Goal: Use online tool/utility: Use online tool/utility

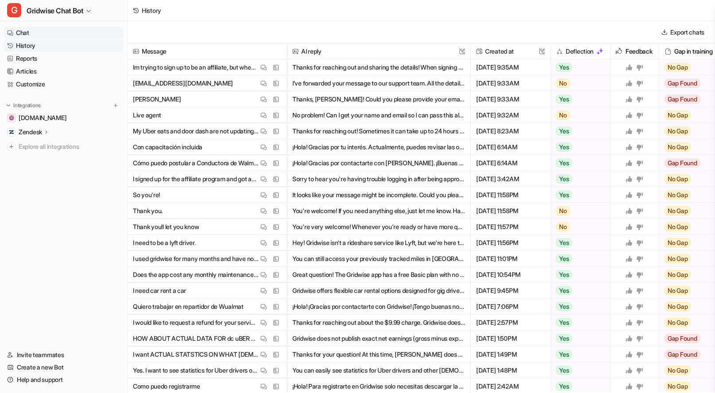
click at [14, 31] on link "Chat" at bounding box center [64, 33] width 120 height 12
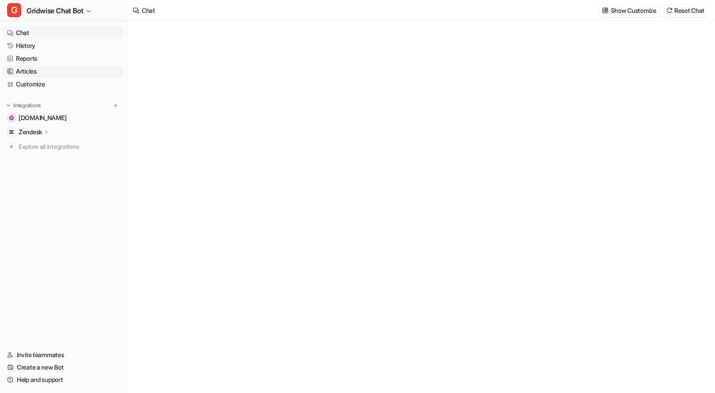
type textarea "**********"
click at [46, 61] on link "Reports" at bounding box center [64, 58] width 120 height 12
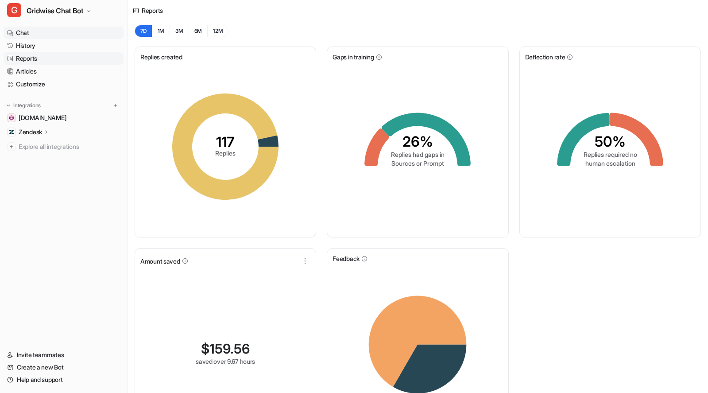
click at [38, 30] on link "Chat" at bounding box center [64, 33] width 120 height 12
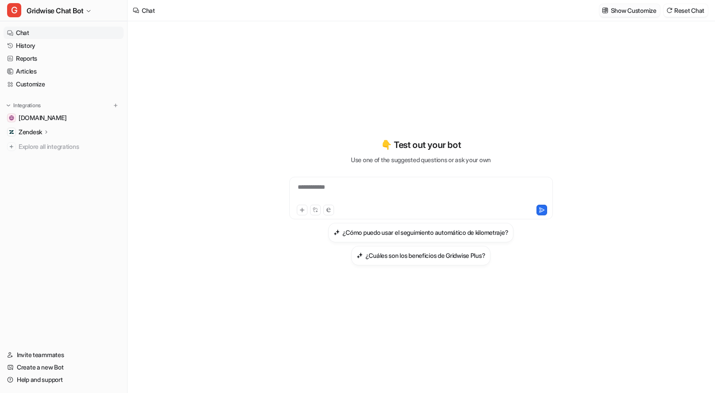
click at [631, 4] on div "Show Customize Reset Chat" at bounding box center [653, 10] width 116 height 20
drag, startPoint x: 629, startPoint y: 11, endPoint x: 635, endPoint y: 11, distance: 6.7
click at [629, 11] on p "Show Customize" at bounding box center [633, 10] width 46 height 9
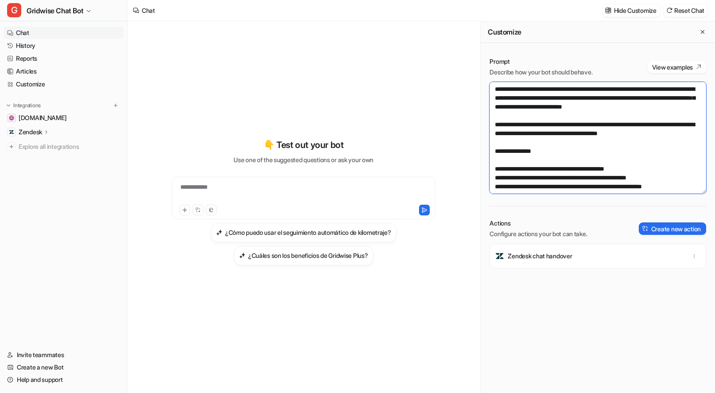
click at [630, 183] on textarea at bounding box center [597, 138] width 216 height 112
click at [647, 231] on button "Create new action" at bounding box center [671, 228] width 67 height 12
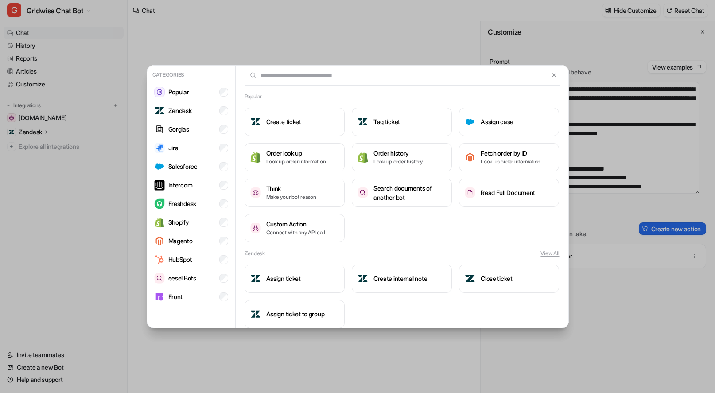
click at [180, 305] on div "Categories Popular Zendesk Gorgias Jira Salesforce Intercom Freshdesk Shopify M…" at bounding box center [191, 187] width 88 height 243
click at [192, 278] on p "eesel Bots" at bounding box center [182, 277] width 28 height 9
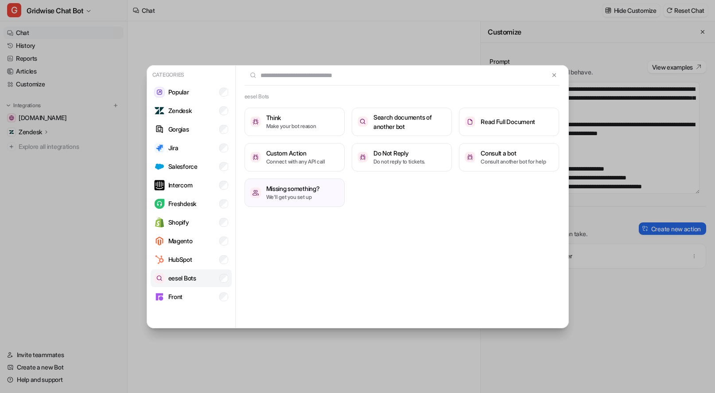
click at [208, 272] on li "eesel Bots" at bounding box center [191, 278] width 81 height 18
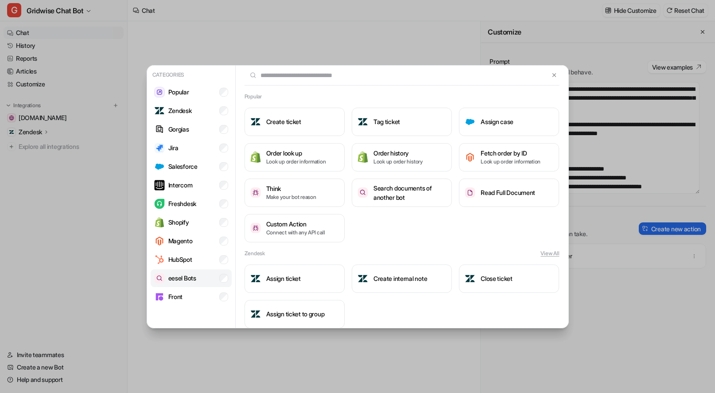
click at [210, 274] on li "eesel Bots" at bounding box center [191, 278] width 81 height 18
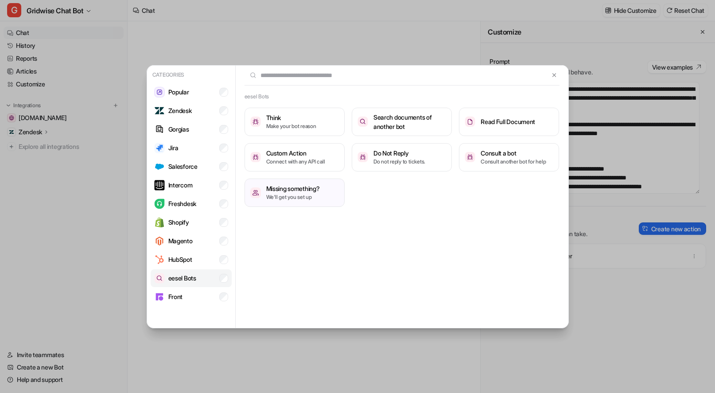
click at [209, 277] on li "eesel Bots" at bounding box center [191, 278] width 81 height 18
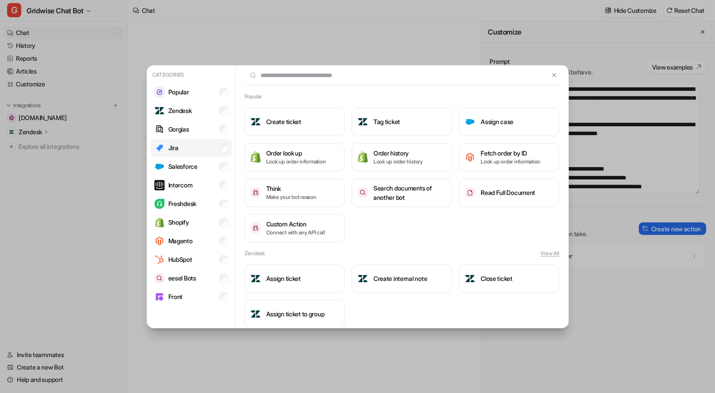
click at [212, 155] on li "Jira" at bounding box center [191, 148] width 81 height 18
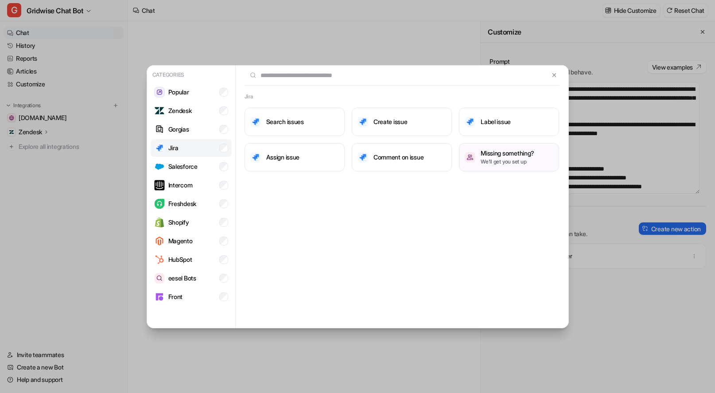
click at [205, 148] on li "Jira" at bounding box center [191, 148] width 81 height 18
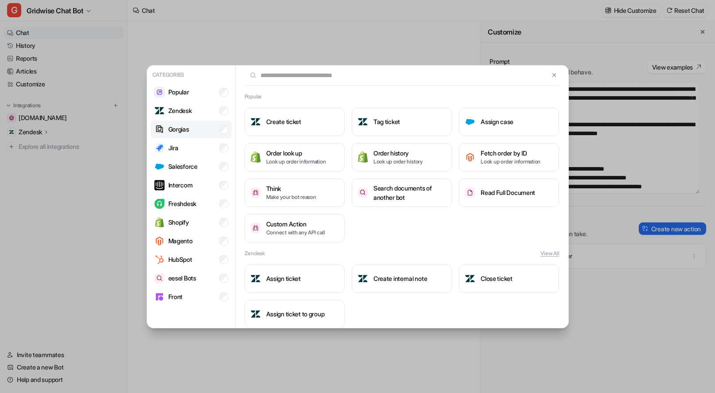
click at [204, 129] on li "Gorgias" at bounding box center [191, 129] width 81 height 18
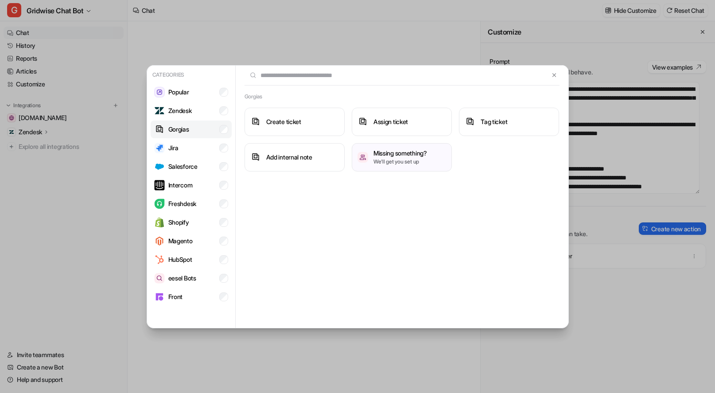
click at [204, 129] on li "Gorgias" at bounding box center [191, 129] width 81 height 18
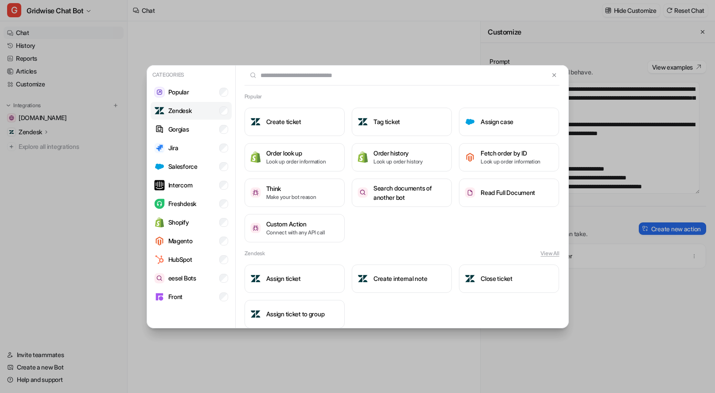
click at [197, 102] on li "Zendesk" at bounding box center [191, 111] width 81 height 18
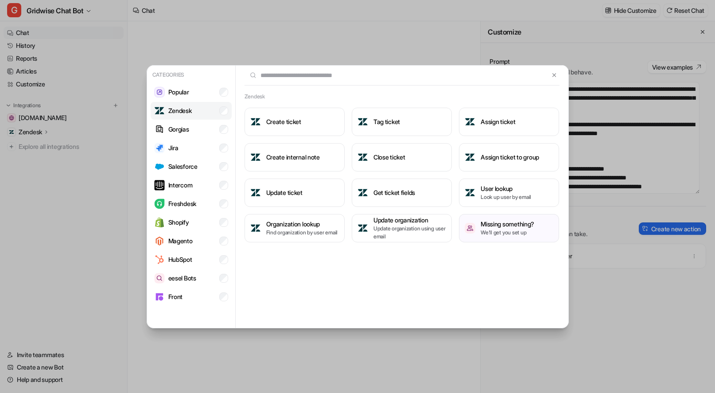
click at [198, 104] on li "Zendesk" at bounding box center [191, 111] width 81 height 18
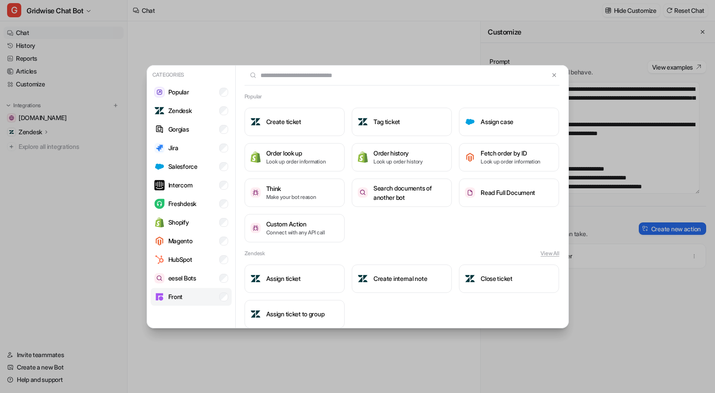
click at [187, 298] on li "Front" at bounding box center [191, 297] width 81 height 18
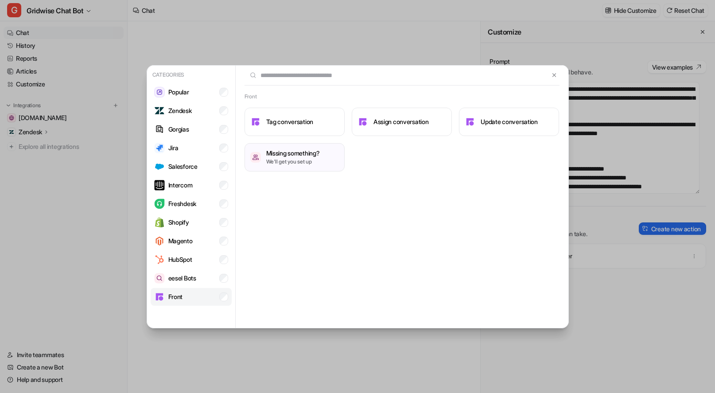
click at [188, 303] on li "Front" at bounding box center [191, 297] width 81 height 18
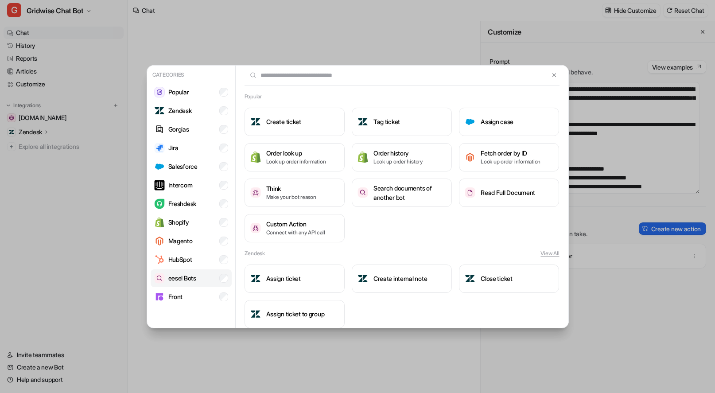
click at [192, 274] on p "eesel Bots" at bounding box center [182, 277] width 28 height 9
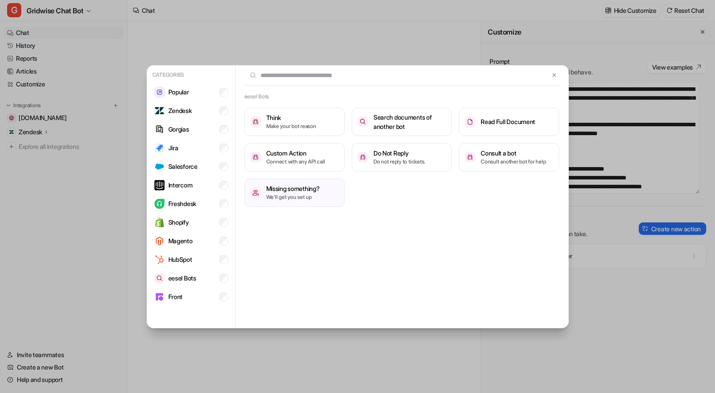
click at [404, 255] on div "eesel Bots Think Make your bot reason Search documents of another bot Read Full…" at bounding box center [402, 197] width 332 height 263
click at [379, 213] on div "eesel Bots Think Make your bot reason Search documents of another bot Read Full…" at bounding box center [402, 154] width 332 height 123
click at [536, 35] on div "Categories Popular Zendesk Gorgias Jira Salesforce Intercom Freshdesk Shopify M…" at bounding box center [357, 196] width 436 height 393
